Goal: Task Accomplishment & Management: Manage account settings

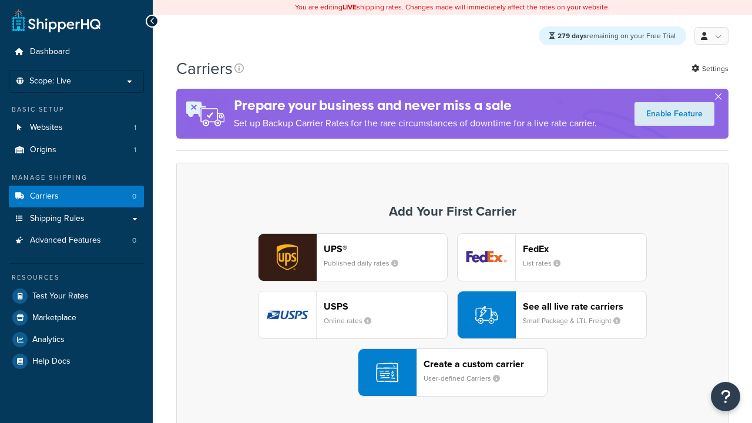
click at [452, 315] on div "UPS® Published daily rates FedEx List rates USPS Online rates See all live rate…" at bounding box center [451, 314] width 527 height 163
click at [452, 373] on div "Create a custom carrier User-defined Carriers" at bounding box center [484, 372] width 123 height 28
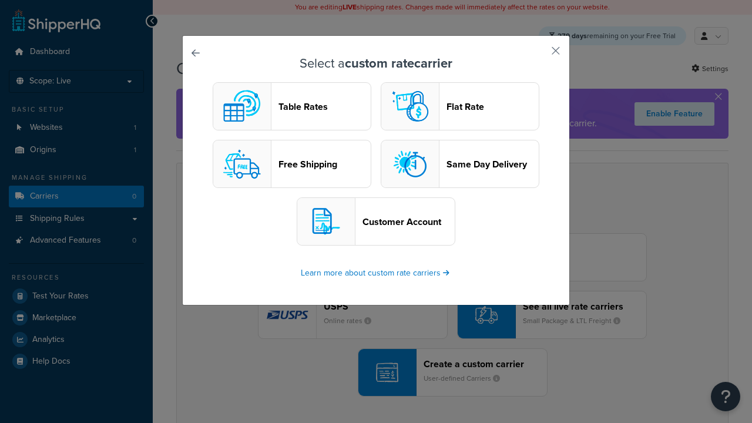
click at [292, 107] on header "Table Rates" at bounding box center [324, 106] width 92 height 11
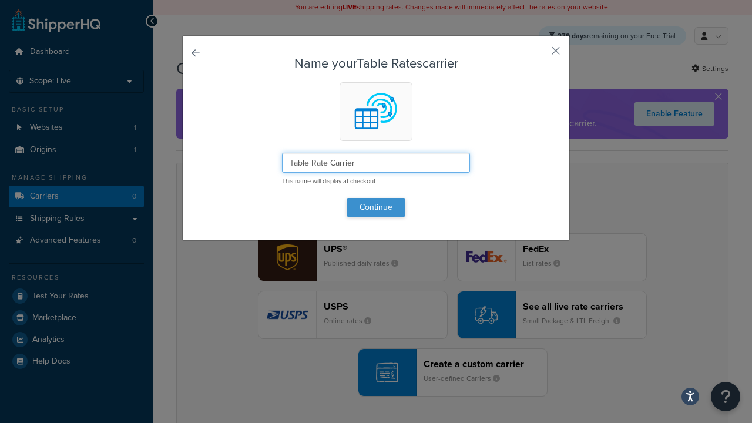
type input "Table Rate Carrier"
click at [376, 207] on button "Continue" at bounding box center [375, 207] width 59 height 19
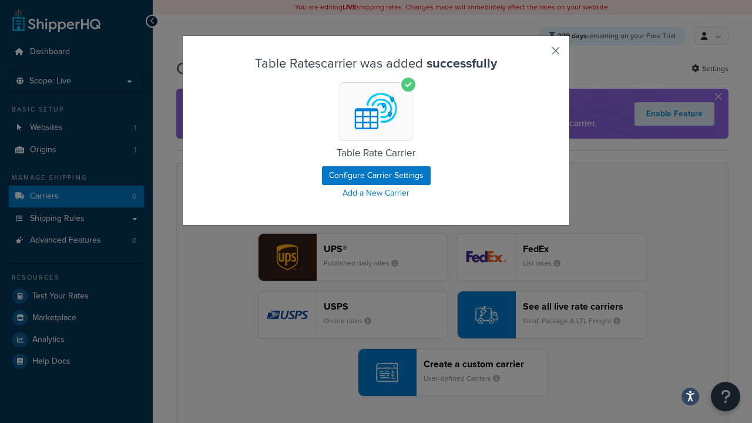
click at [538, 55] on button "button" at bounding box center [538, 54] width 3 height 3
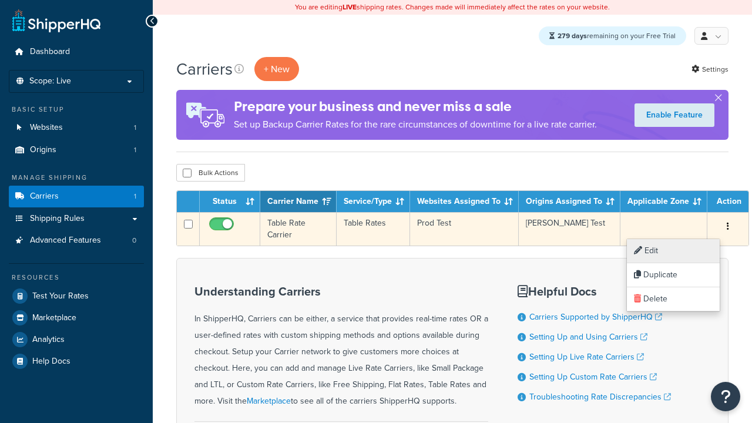
click at [673, 251] on link "Edit" at bounding box center [673, 251] width 93 height 24
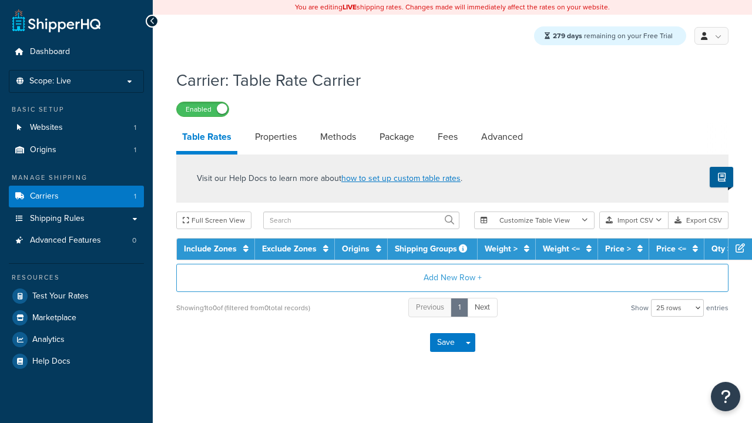
select select "25"
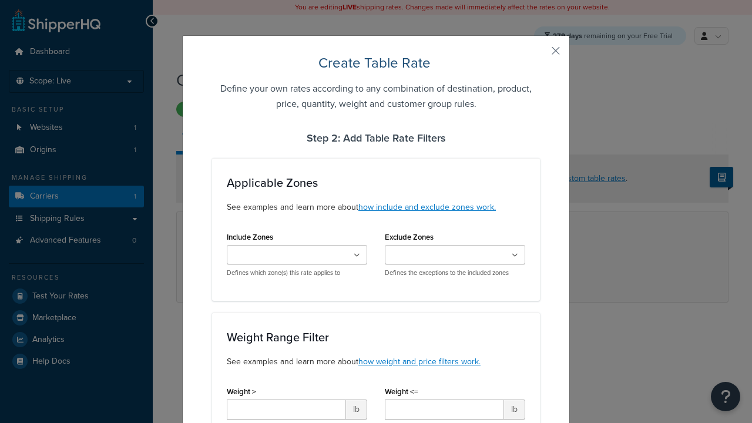
type input "10"
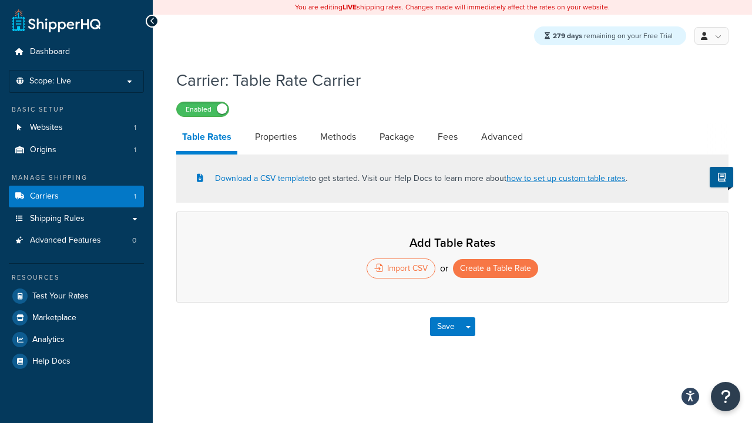
select select "25"
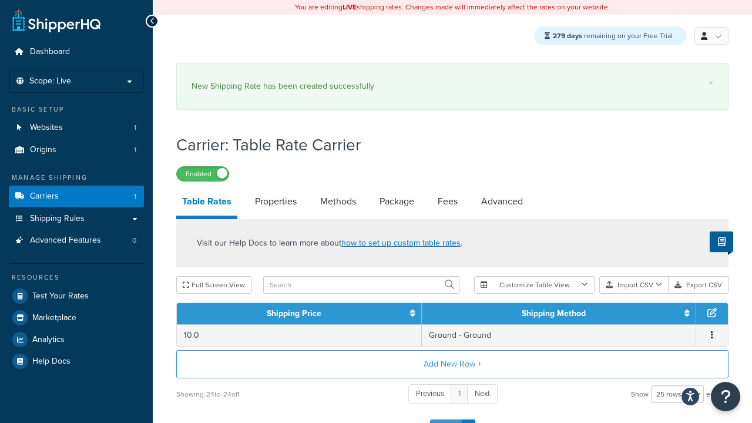
click at [445, 419] on button "Save" at bounding box center [446, 428] width 32 height 19
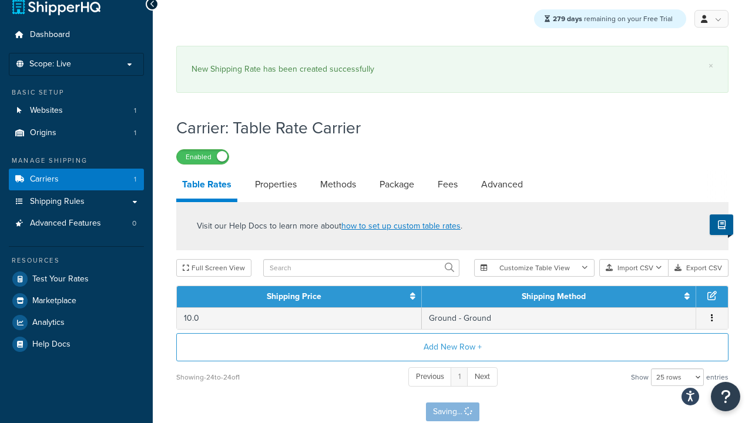
scroll to position [0, 0]
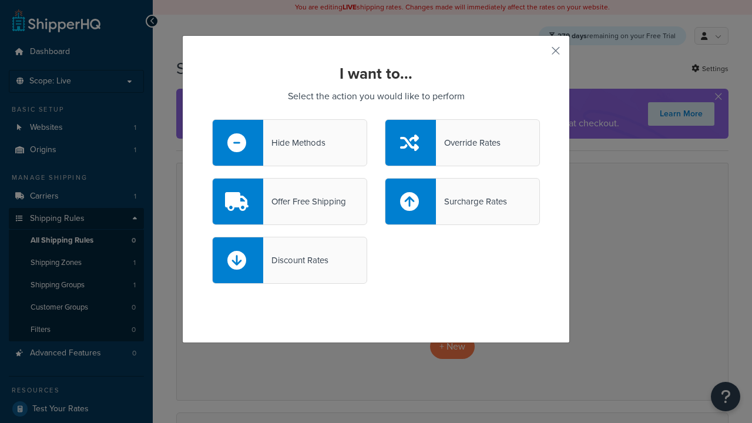
click at [289, 201] on div "Offer Free Shipping" at bounding box center [304, 201] width 83 height 16
click at [0, 0] on input "Offer Free Shipping" at bounding box center [0, 0] width 0 height 0
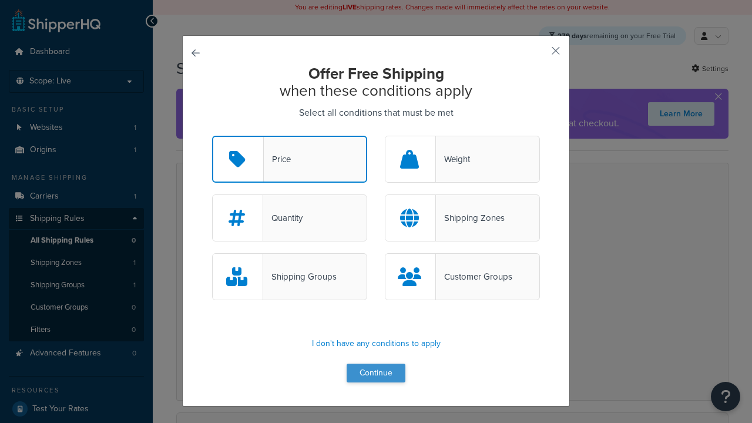
click at [376, 373] on button "Continue" at bounding box center [375, 372] width 59 height 19
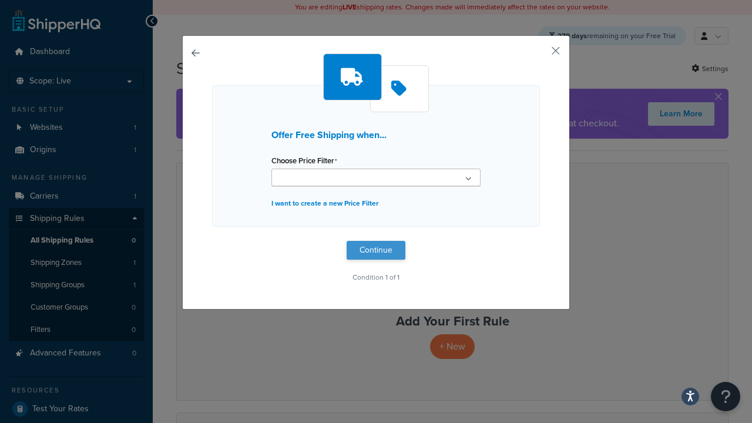
click at [376, 250] on button "Continue" at bounding box center [375, 250] width 59 height 19
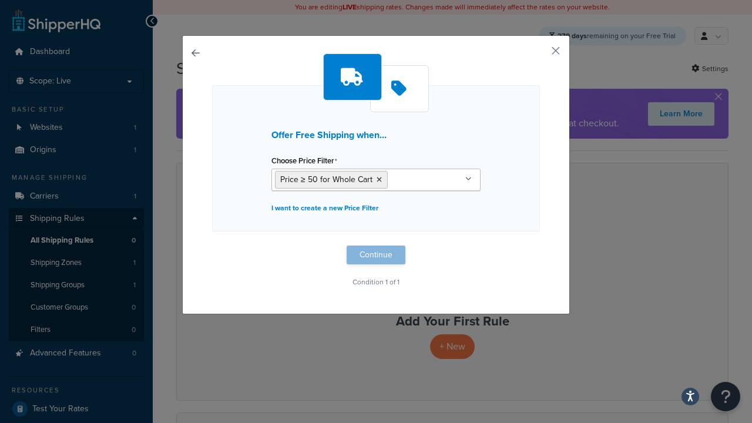
scroll to position [1, 0]
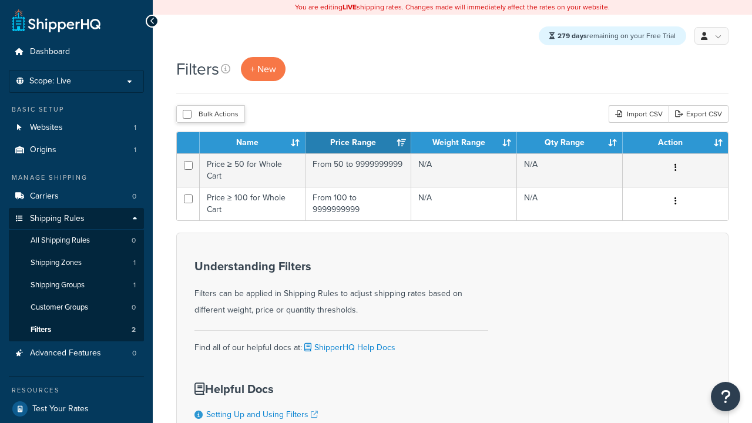
click at [210, 115] on button "Bulk Actions" at bounding box center [210, 114] width 69 height 18
checkbox input "true"
click at [0, 0] on button "Delete" at bounding box center [0, 0] width 0 height 0
